Goal: Information Seeking & Learning: Learn about a topic

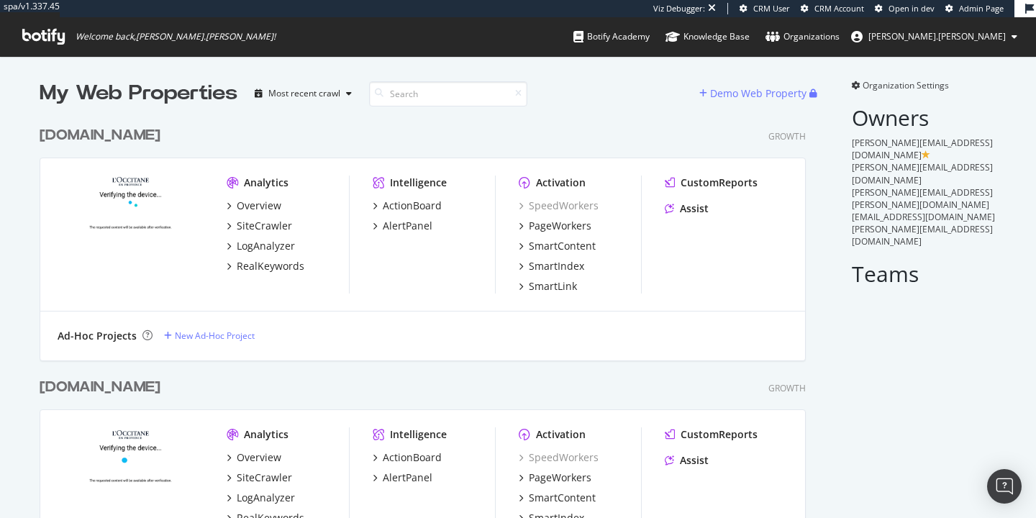
scroll to position [745, 767]
click at [92, 133] on div "[DOMAIN_NAME]" at bounding box center [100, 135] width 121 height 21
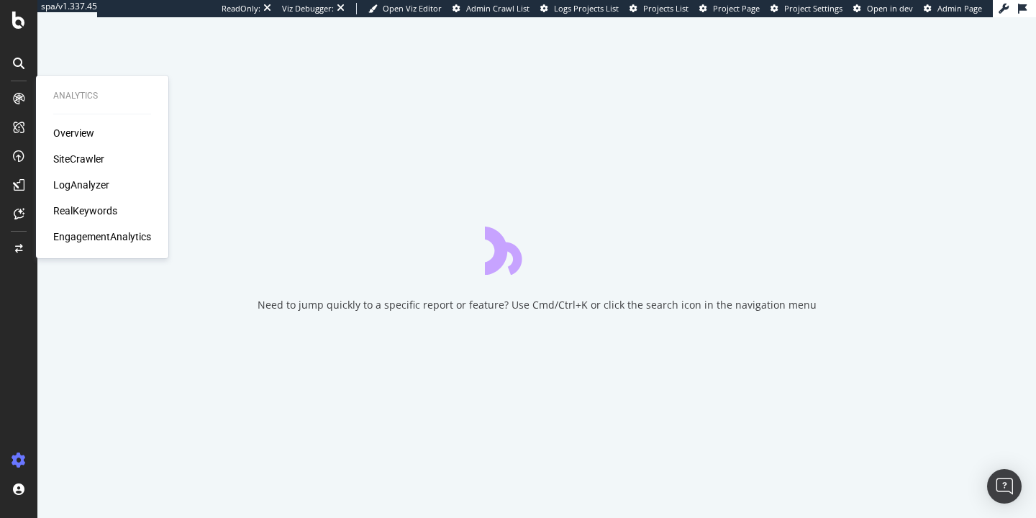
click at [70, 154] on div "SiteCrawler" at bounding box center [78, 159] width 51 height 14
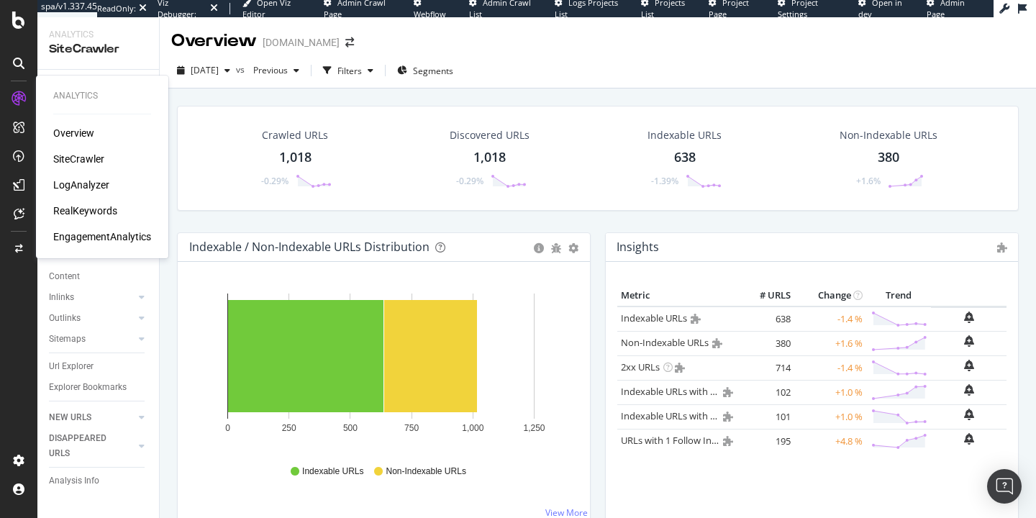
click at [104, 235] on div "EngagementAnalytics" at bounding box center [102, 237] width 98 height 14
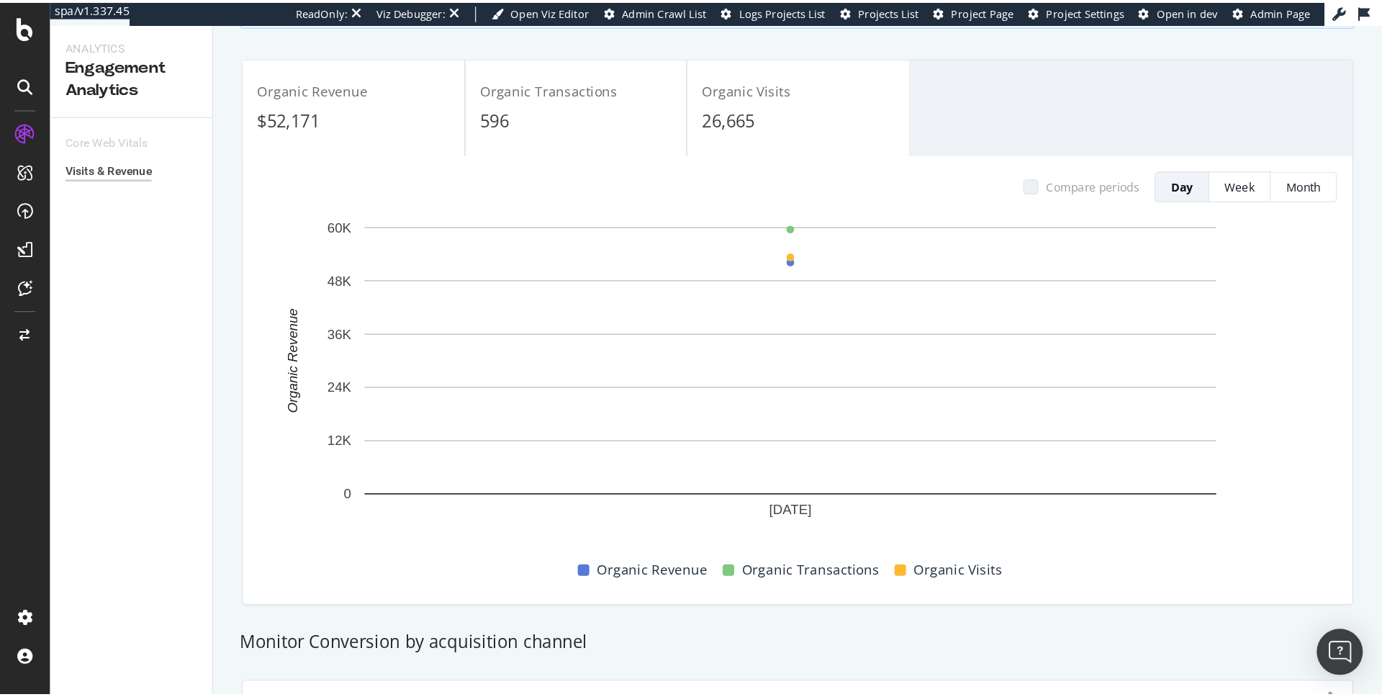
scroll to position [143, 0]
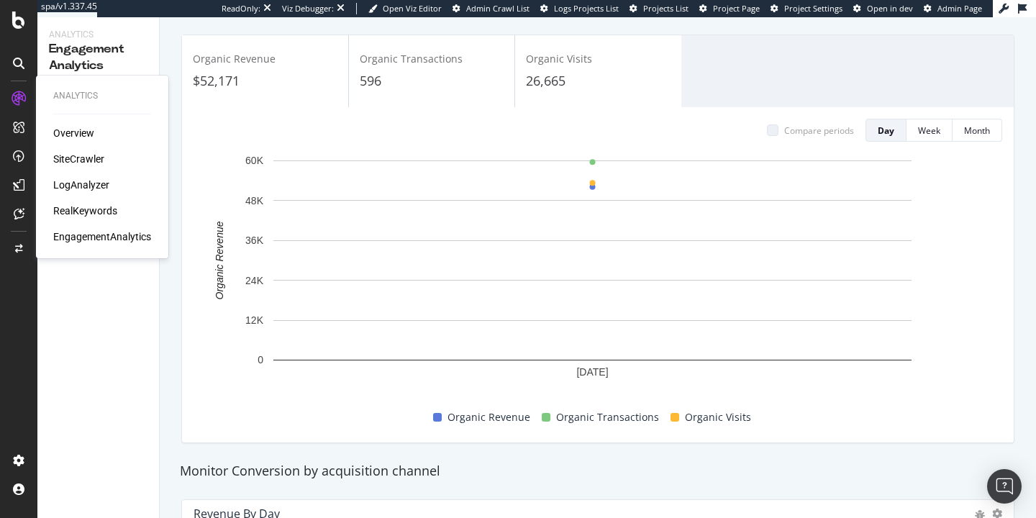
click at [91, 210] on div "RealKeywords" at bounding box center [85, 211] width 64 height 14
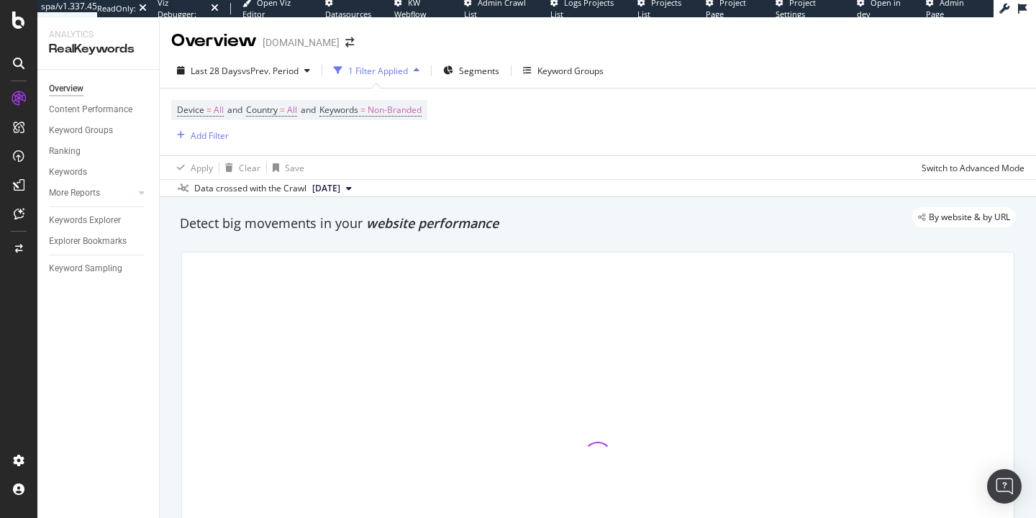
click at [338, 10] on span "Datasources" at bounding box center [348, 14] width 46 height 11
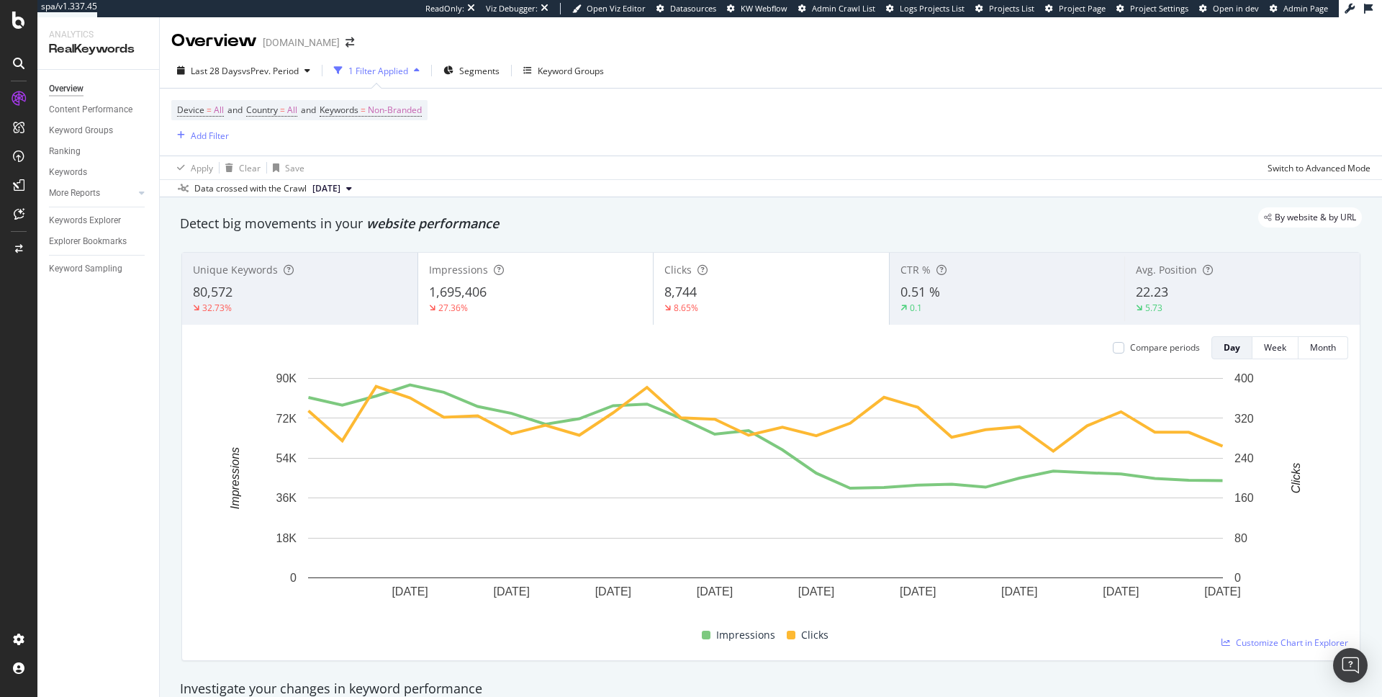
click at [99, 310] on div "Overview Content Performance Keyword Groups Ranking Keywords More Reports Count…" at bounding box center [98, 383] width 122 height 627
click at [77, 235] on div "EngagementAnalytics" at bounding box center [102, 237] width 98 height 14
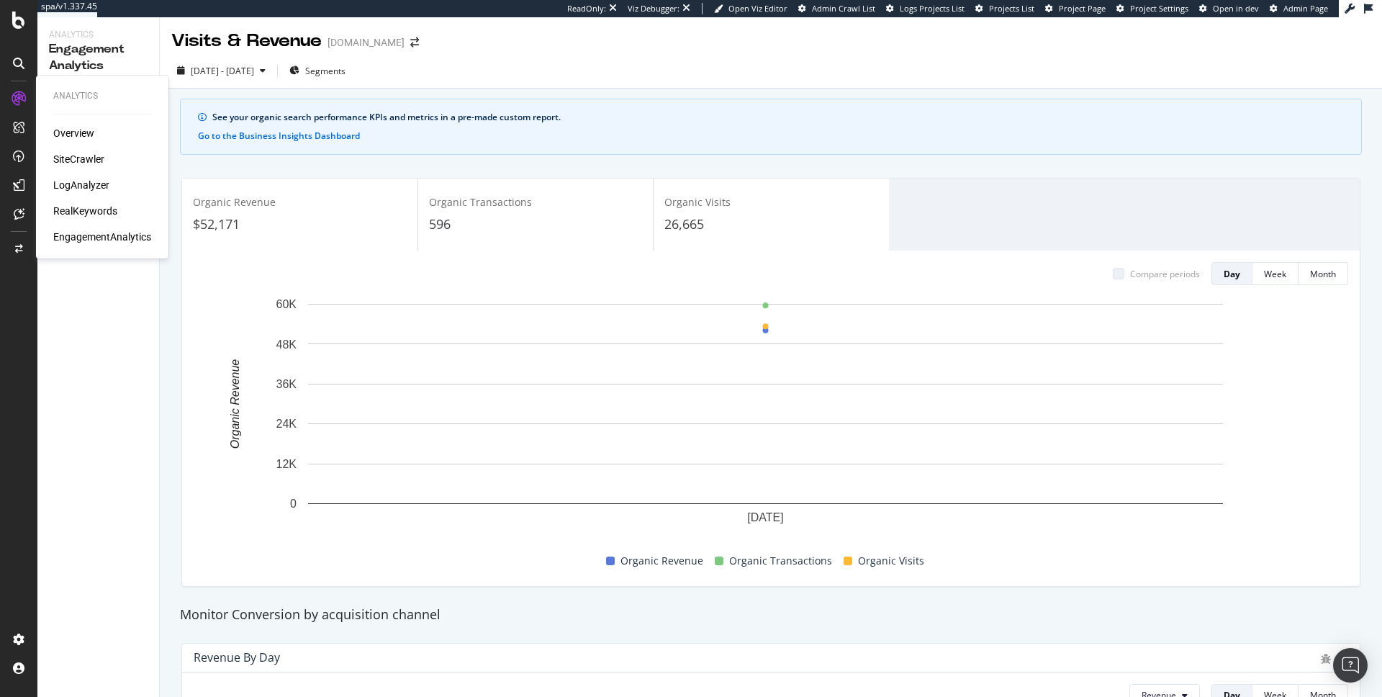
click at [88, 207] on div "RealKeywords" at bounding box center [85, 211] width 64 height 14
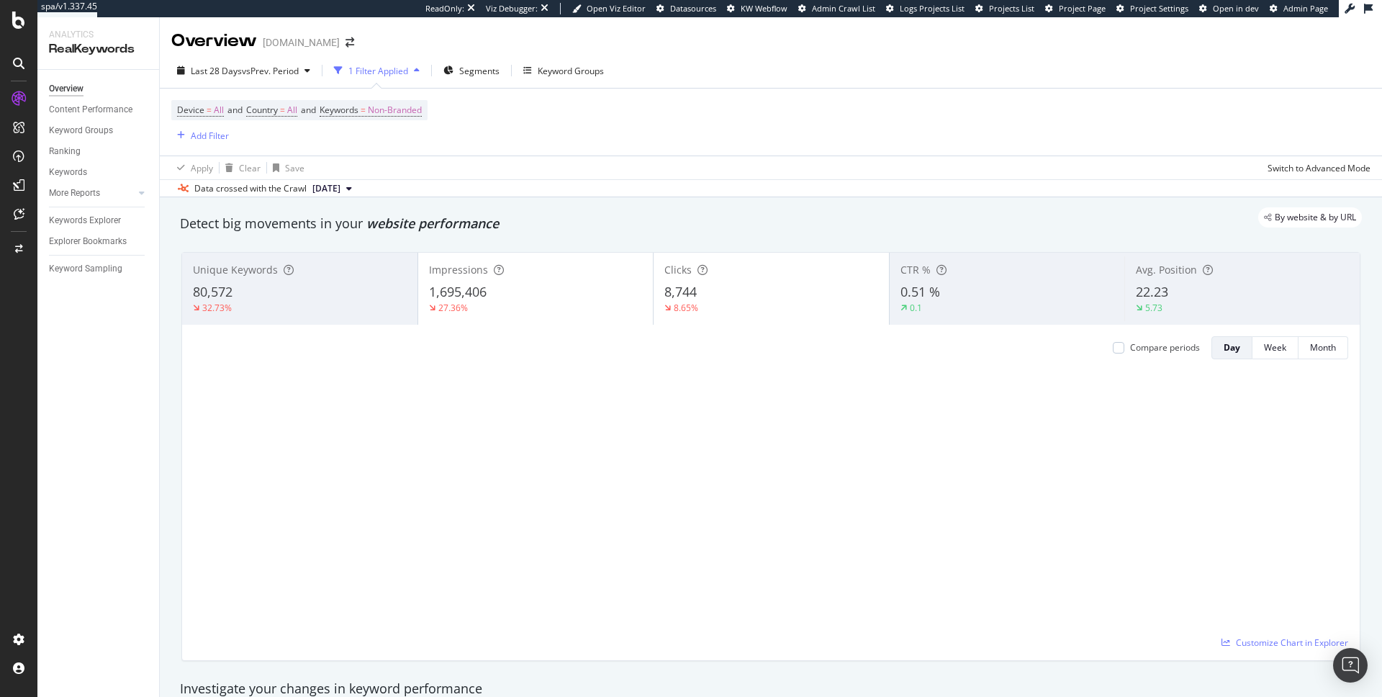
click at [687, 11] on span "Datasources" at bounding box center [693, 8] width 46 height 11
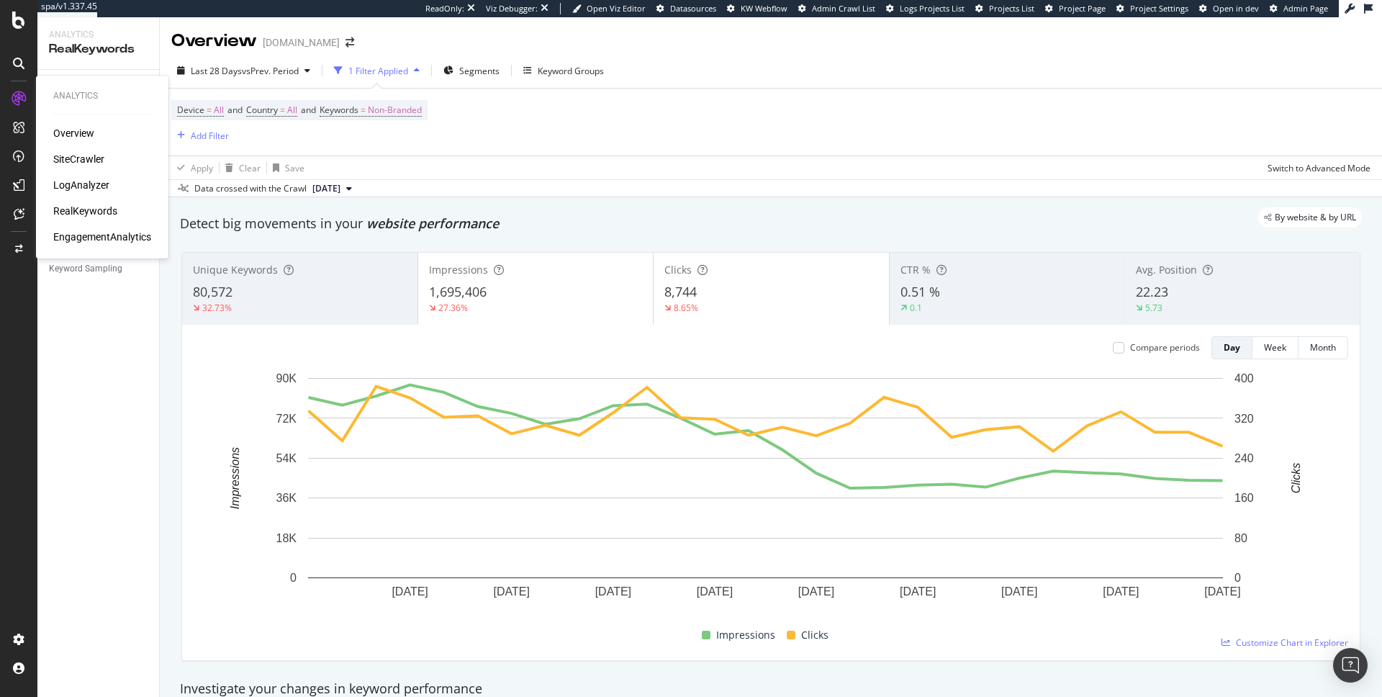
click at [72, 155] on div "SiteCrawler" at bounding box center [78, 159] width 51 height 14
